Goal: Transaction & Acquisition: Purchase product/service

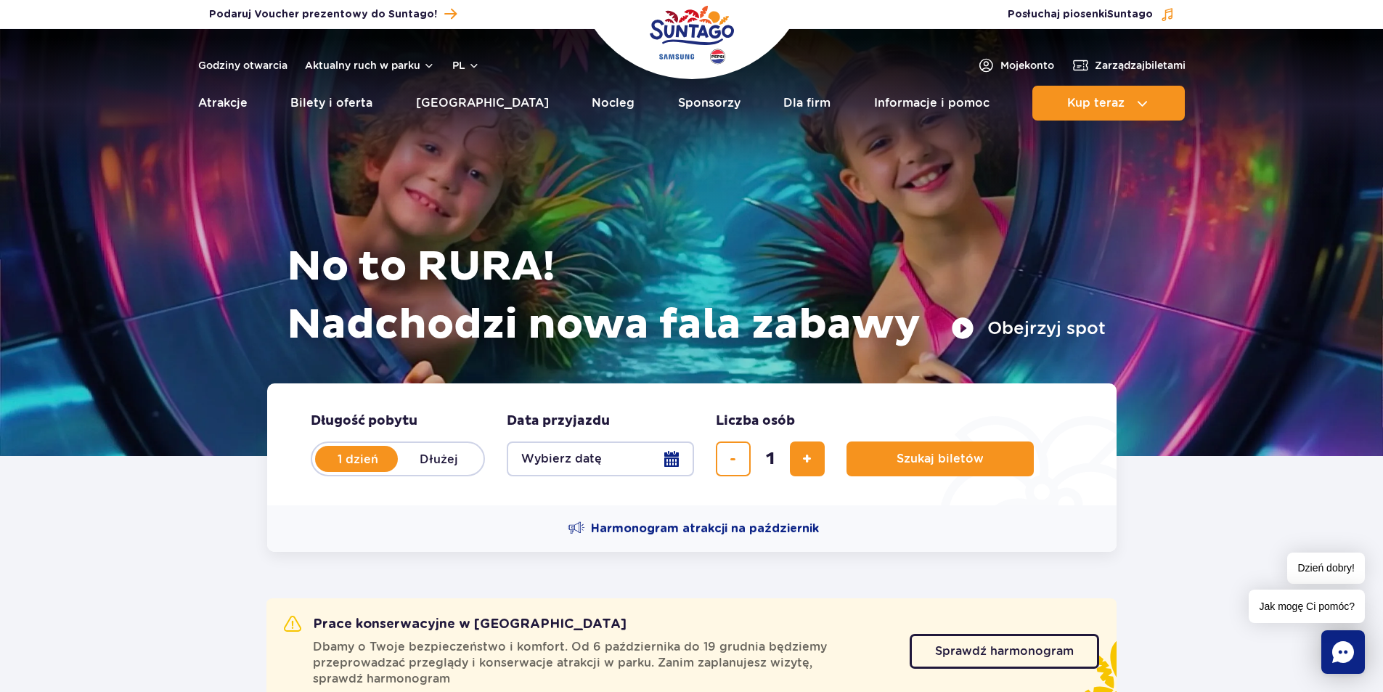
click at [440, 465] on label "Dłużej" at bounding box center [439, 459] width 83 height 30
click at [414, 471] on input "Dłużej" at bounding box center [406, 472] width 16 height 3
radio input "false"
radio input "true"
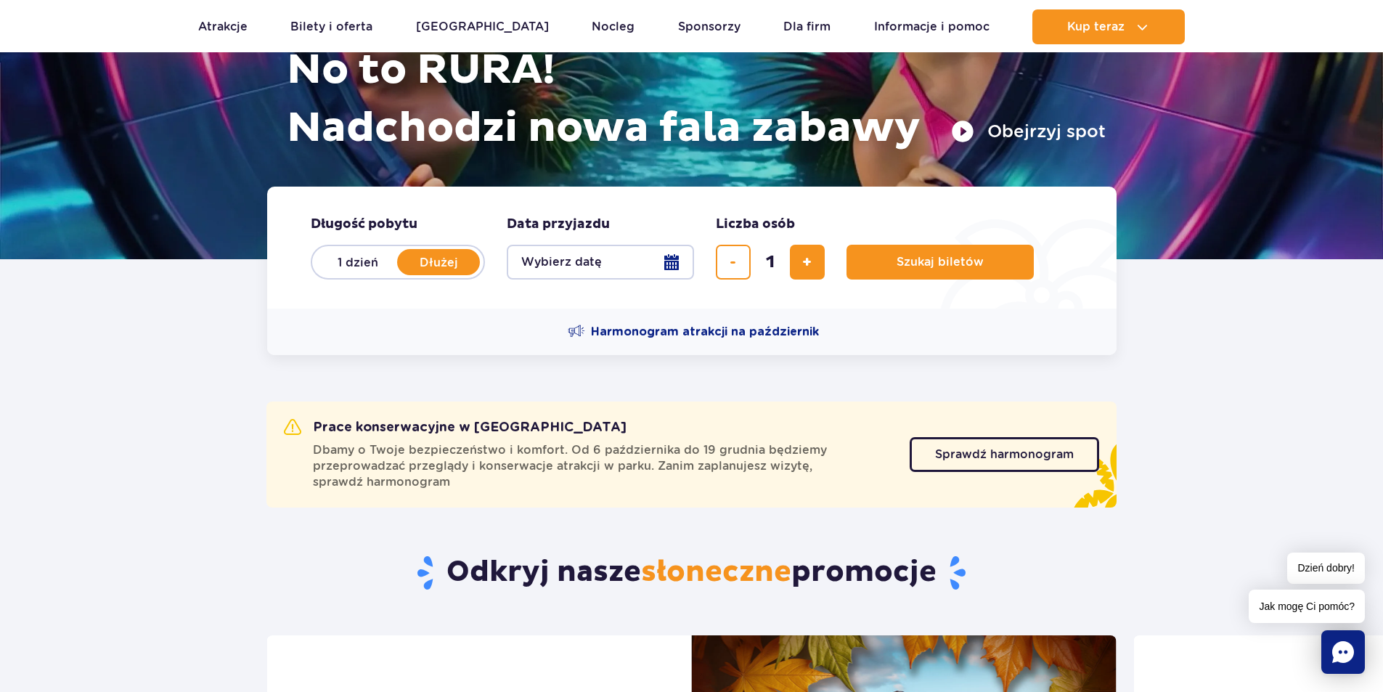
scroll to position [218, 0]
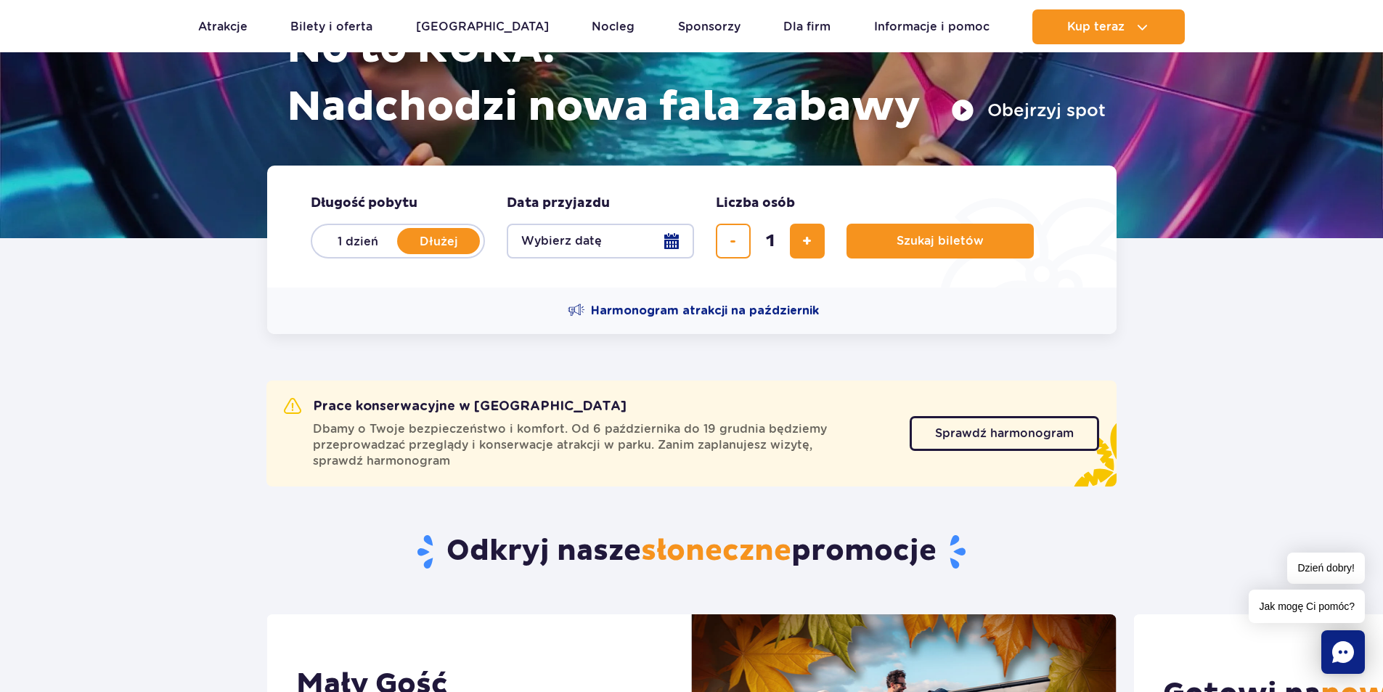
click at [579, 242] on button "Wybierz datę" at bounding box center [600, 241] width 187 height 35
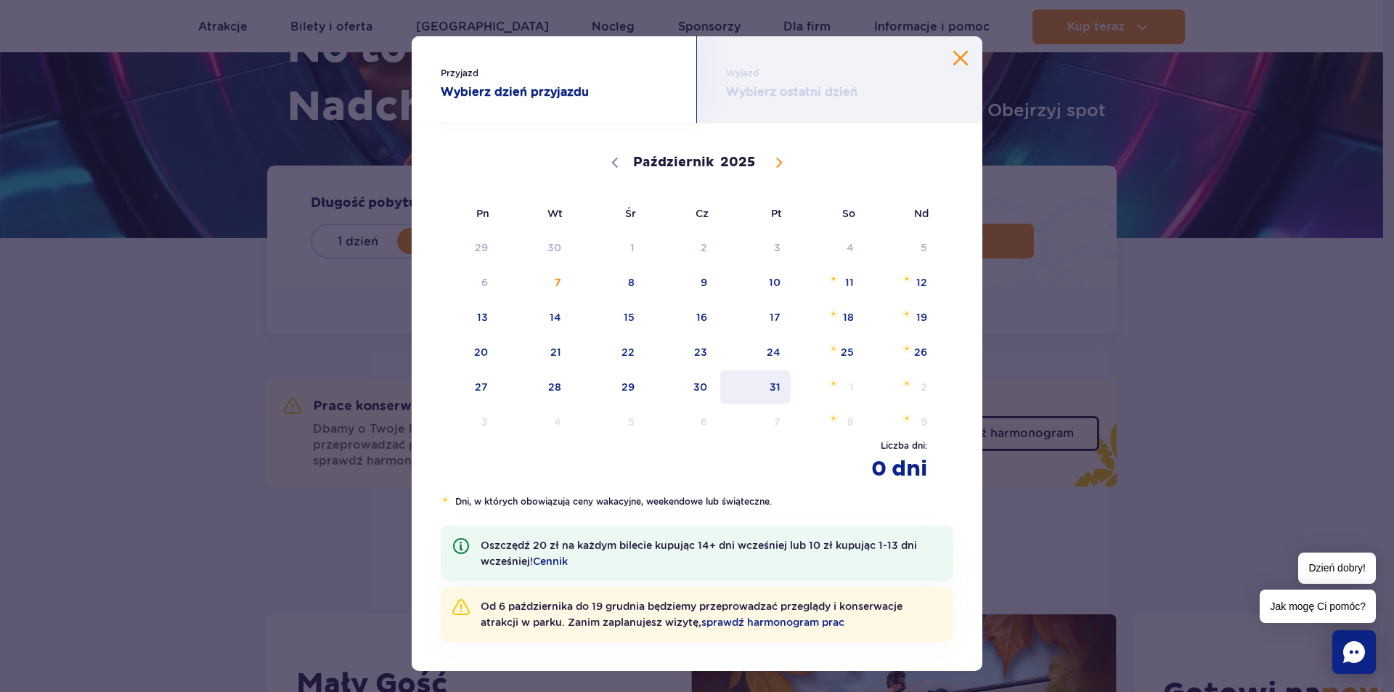
click at [755, 391] on span "31" at bounding box center [755, 386] width 73 height 33
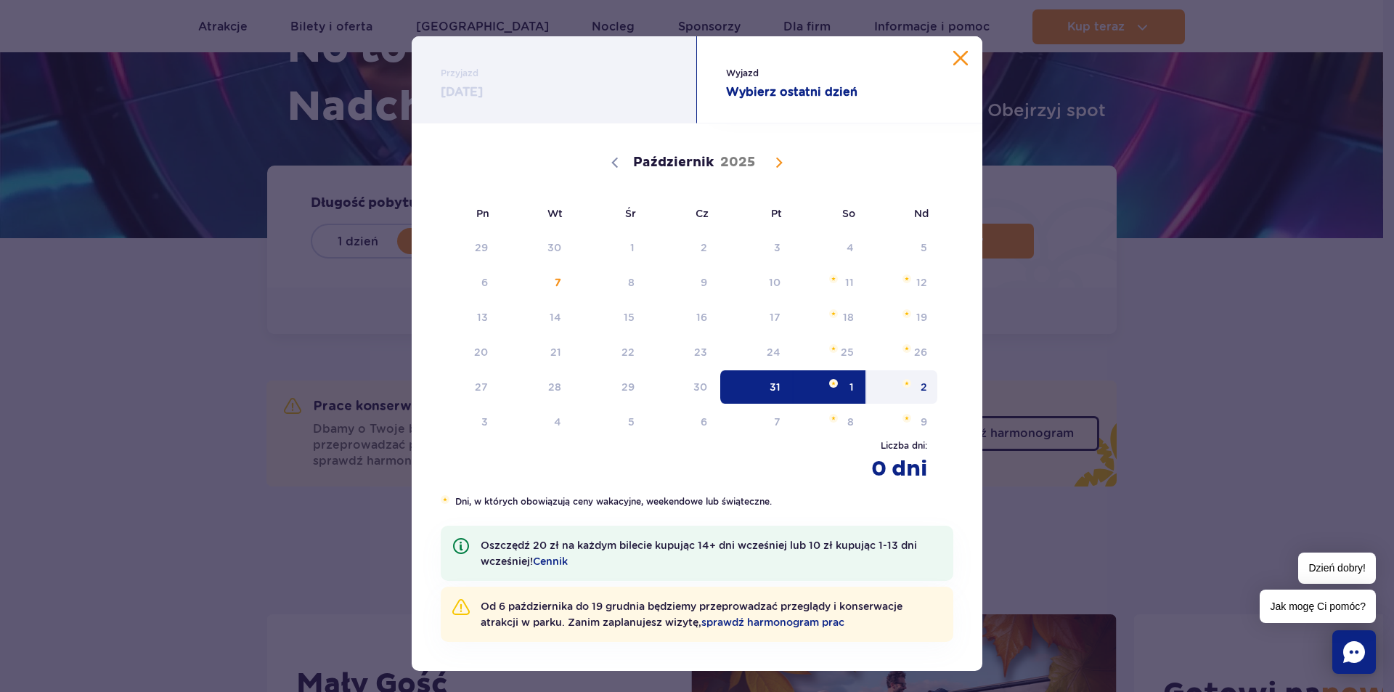
click at [899, 396] on span "2" at bounding box center [901, 386] width 73 height 33
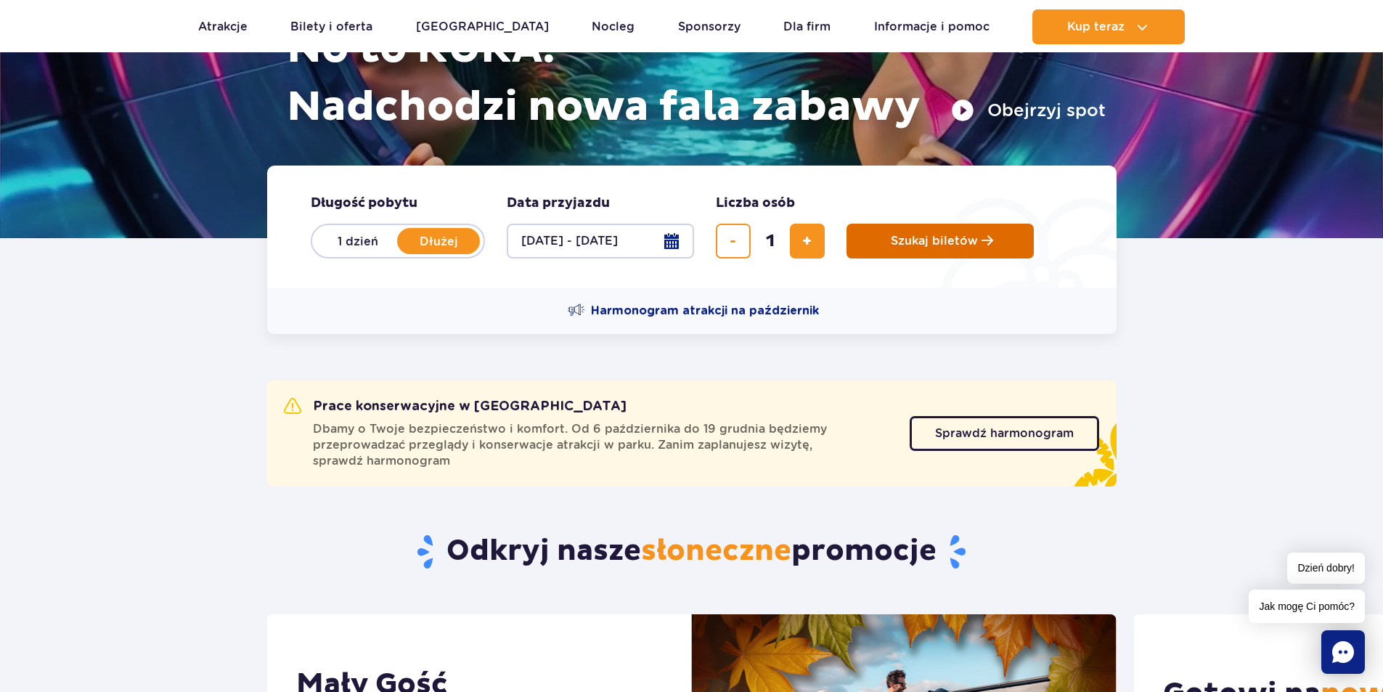
click at [886, 238] on button "Szukaj biletów" at bounding box center [939, 241] width 187 height 35
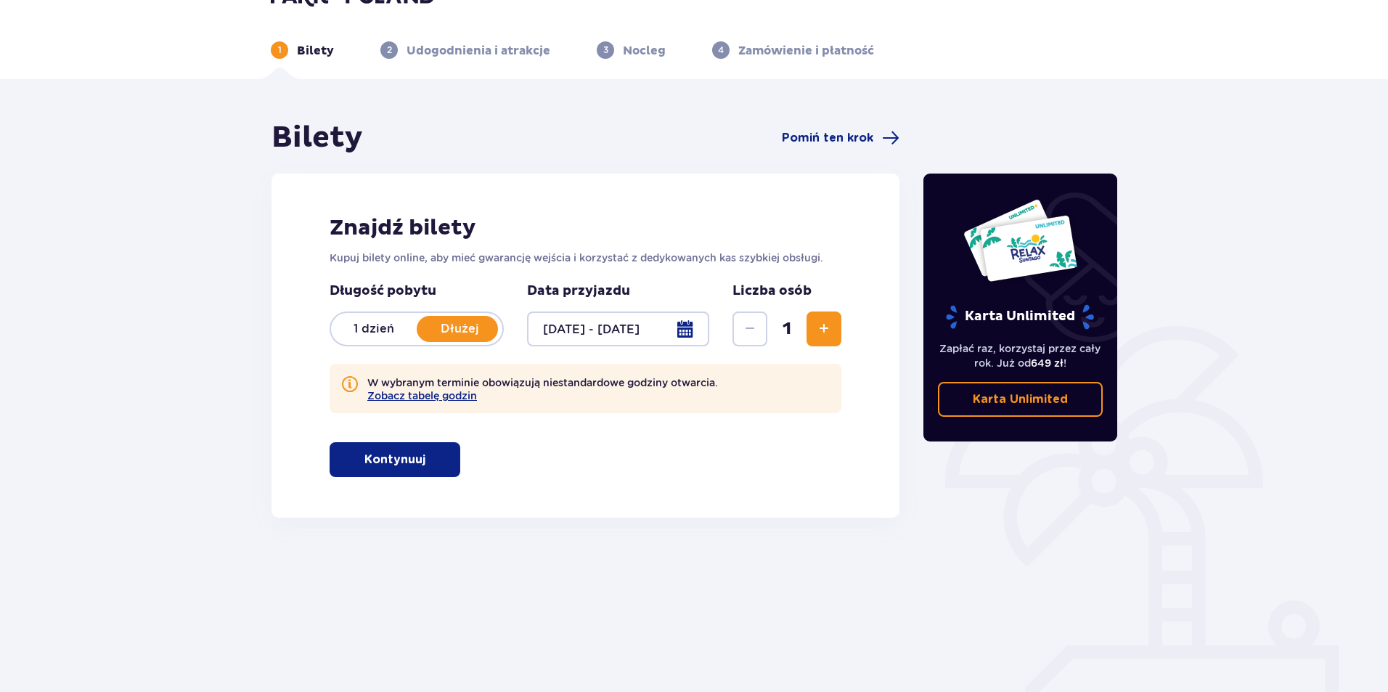
scroll to position [52, 0]
